Goal: Use online tool/utility: Utilize a website feature to perform a specific function

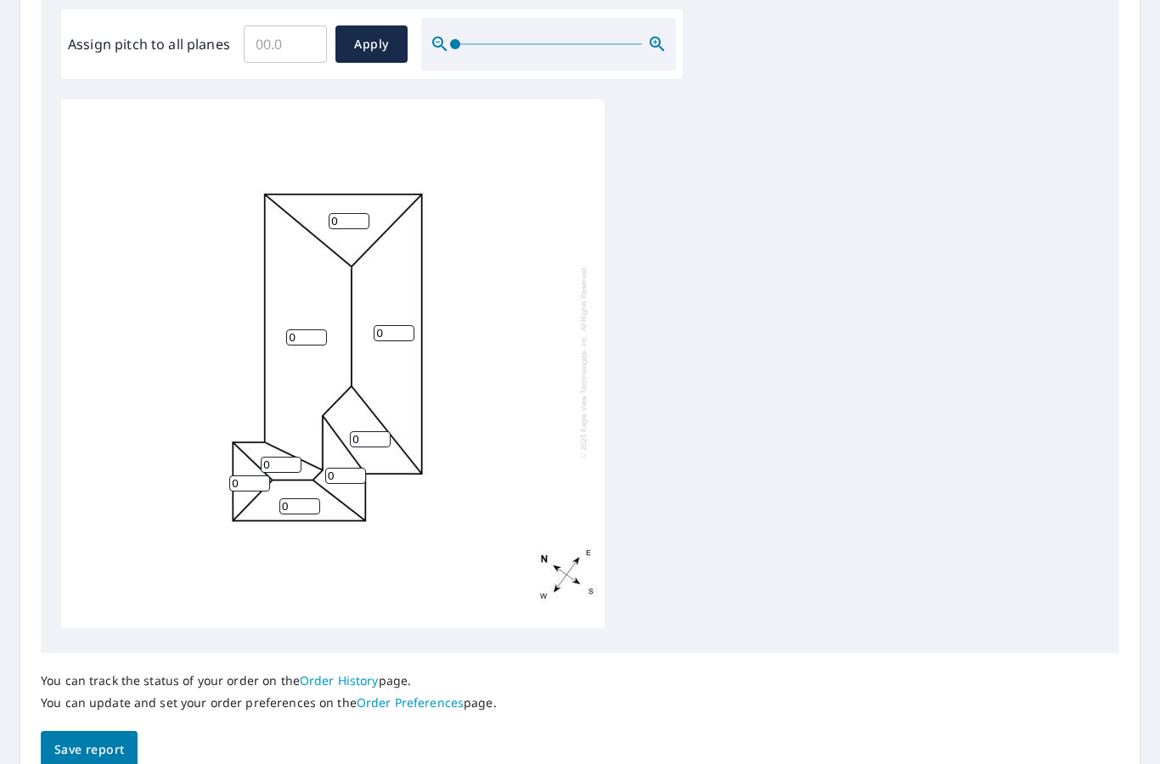
scroll to position [511, 0]
click at [358, 215] on input "0" at bounding box center [349, 223] width 41 height 16
click at [272, 27] on input "Assign pitch to all planes" at bounding box center [285, 46] width 83 height 48
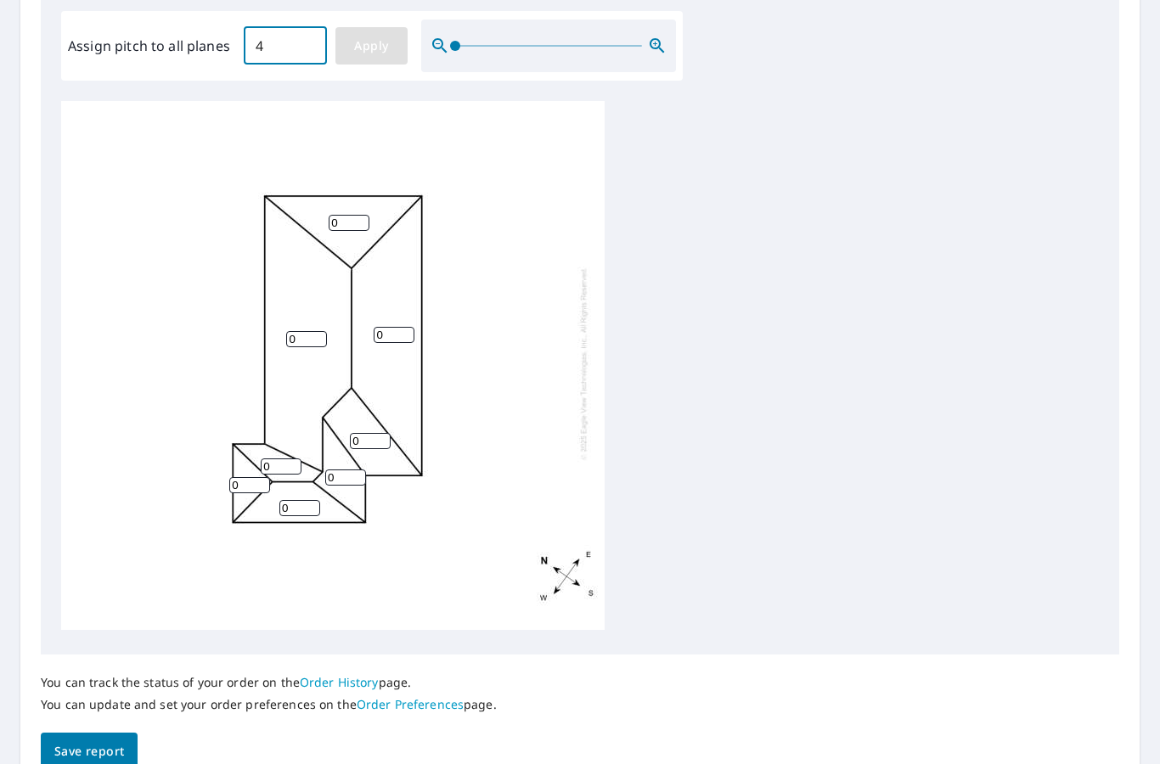
type input "4"
click at [392, 40] on span "Apply" at bounding box center [371, 46] width 45 height 21
type input "4"
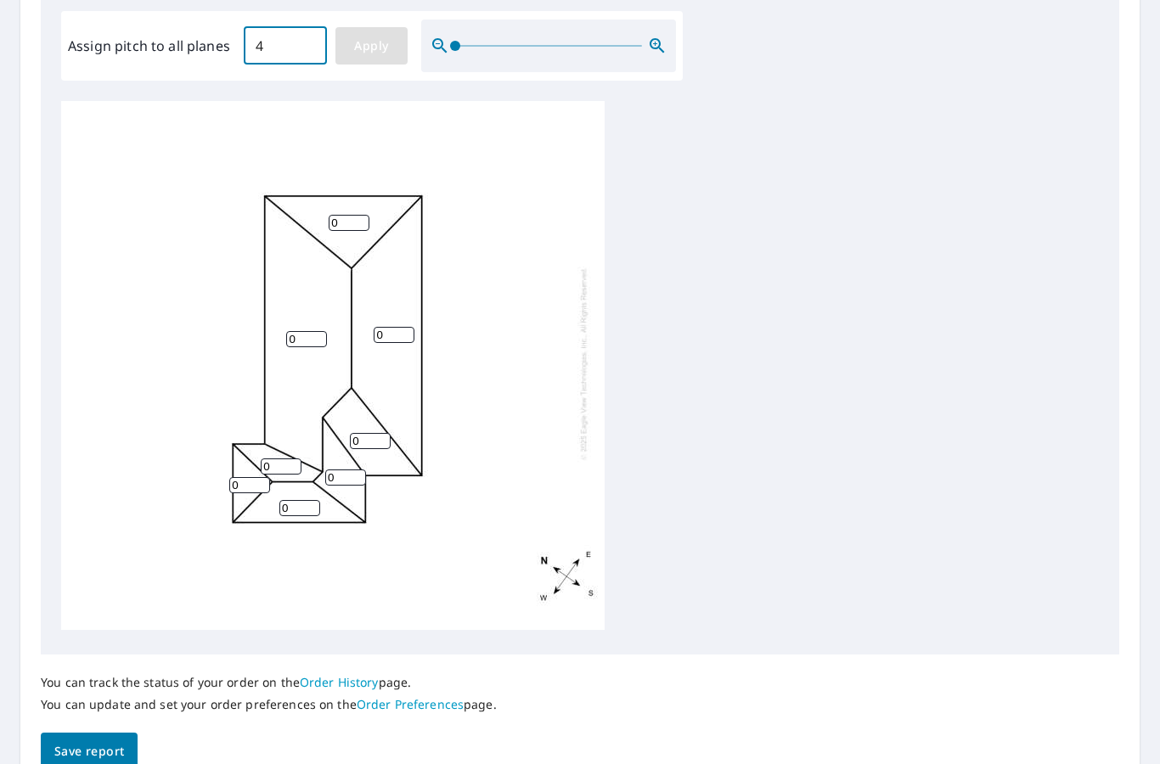
type input "4"
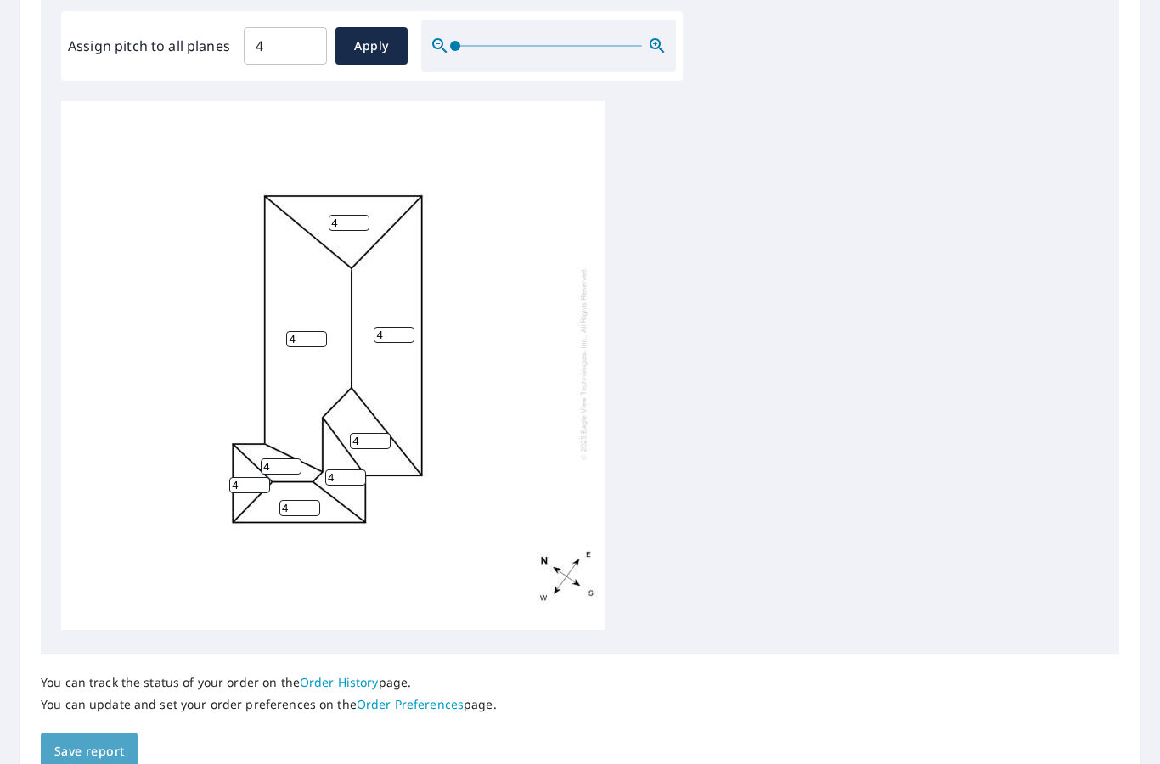
click at [126, 733] on button "Save report" at bounding box center [89, 752] width 97 height 38
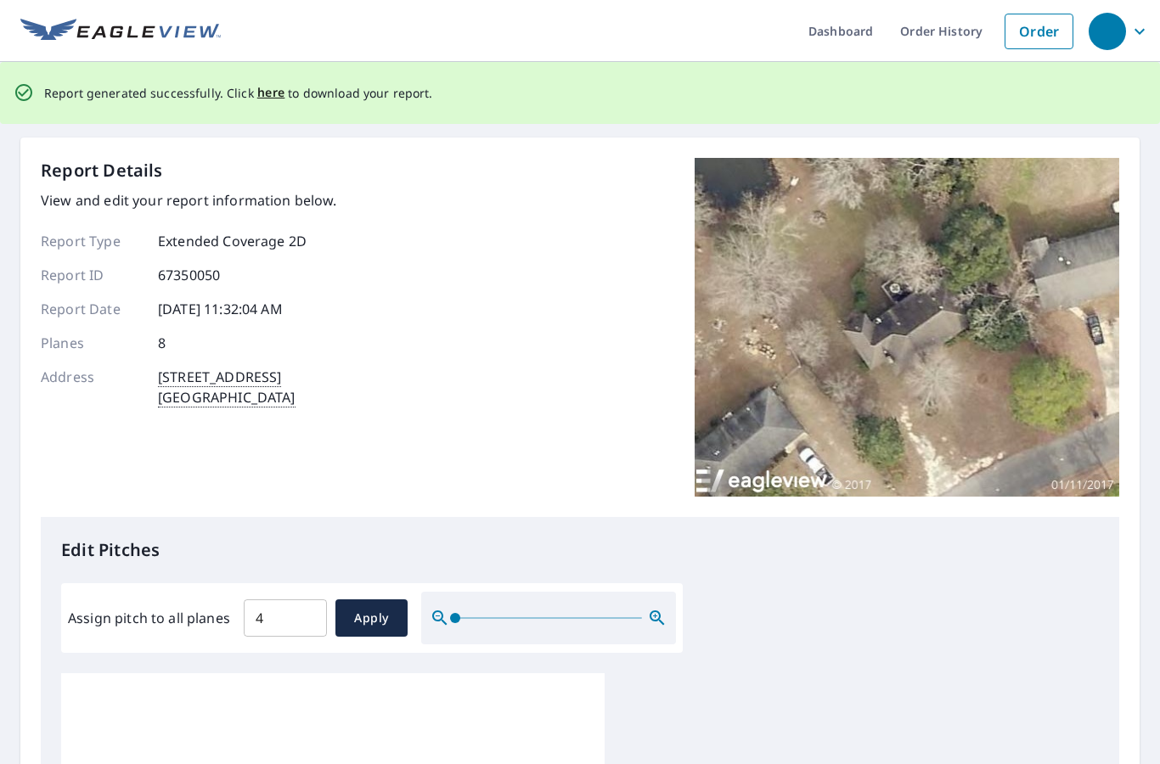
scroll to position [0, 0]
click at [267, 94] on span "here" at bounding box center [271, 92] width 28 height 21
